Goal: Task Accomplishment & Management: Manage account settings

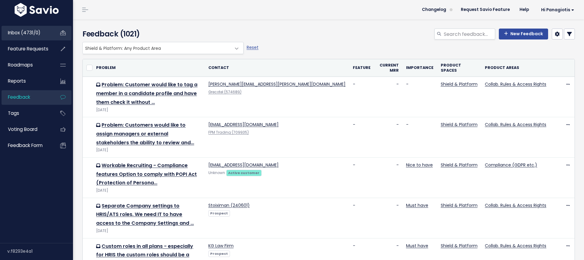
click at [44, 35] on link "Inbox (4731/0)" at bounding box center [26, 33] width 49 height 14
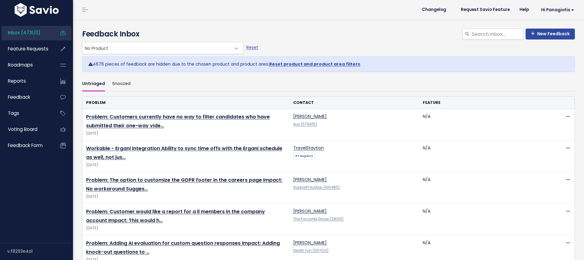
scroll to position [0, 0]
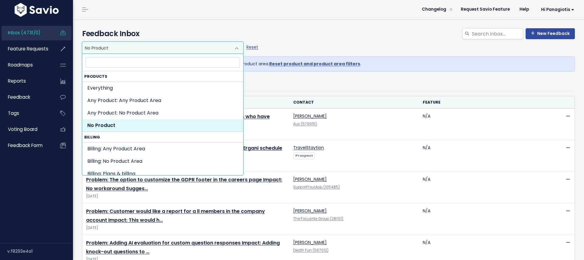
click at [125, 44] on span "No Product" at bounding box center [156, 48] width 148 height 12
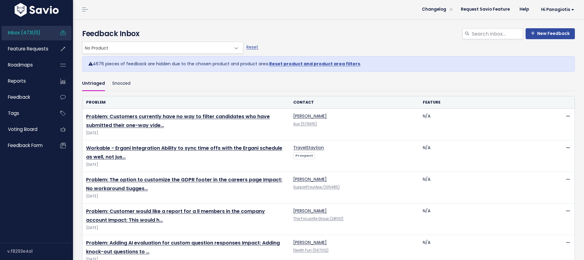
click at [146, 33] on h4 "Feedback Inbox" at bounding box center [328, 33] width 493 height 11
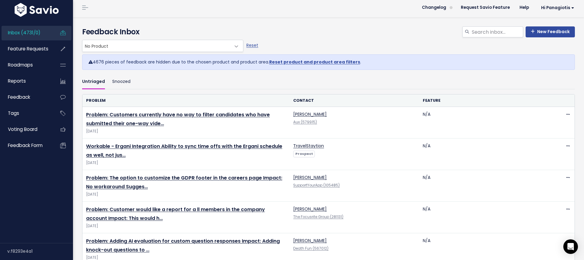
scroll to position [2, 0]
click at [143, 47] on span "No Product" at bounding box center [156, 47] width 148 height 12
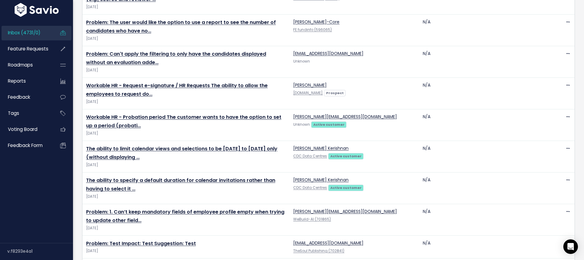
scroll to position [1418, 0]
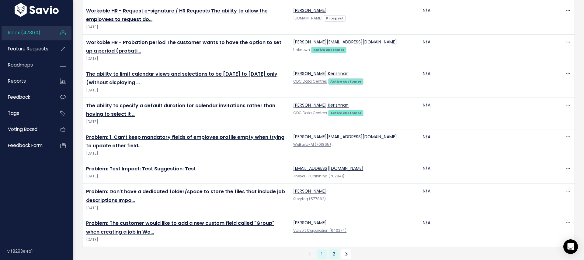
click at [335, 250] on link "2" at bounding box center [334, 255] width 10 height 10
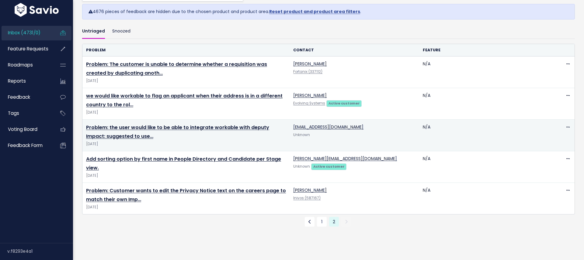
scroll to position [78, 0]
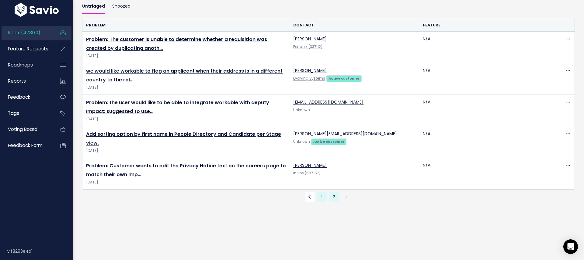
click at [321, 199] on link "1" at bounding box center [322, 197] width 10 height 10
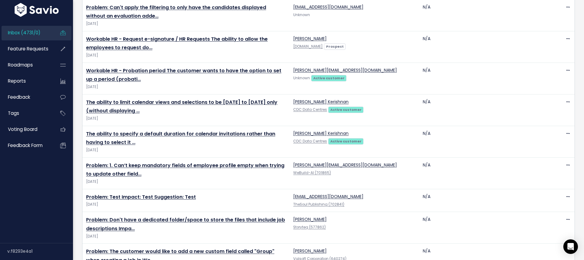
scroll to position [1418, 0]
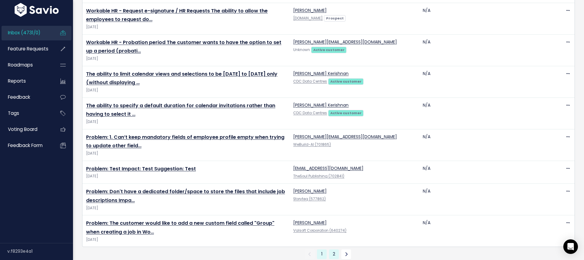
click at [335, 250] on link "2" at bounding box center [334, 255] width 10 height 10
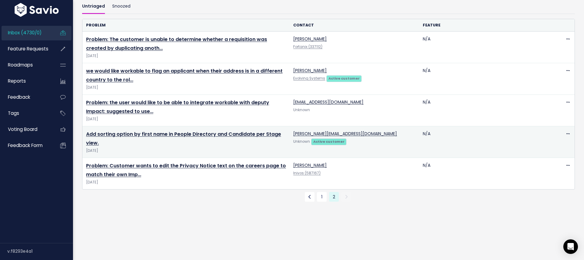
scroll to position [54, 0]
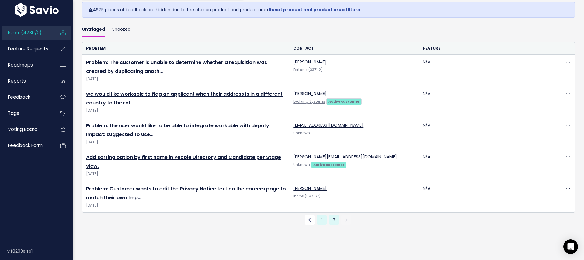
click at [322, 220] on link "1" at bounding box center [322, 220] width 10 height 10
